Goal: Navigation & Orientation: Find specific page/section

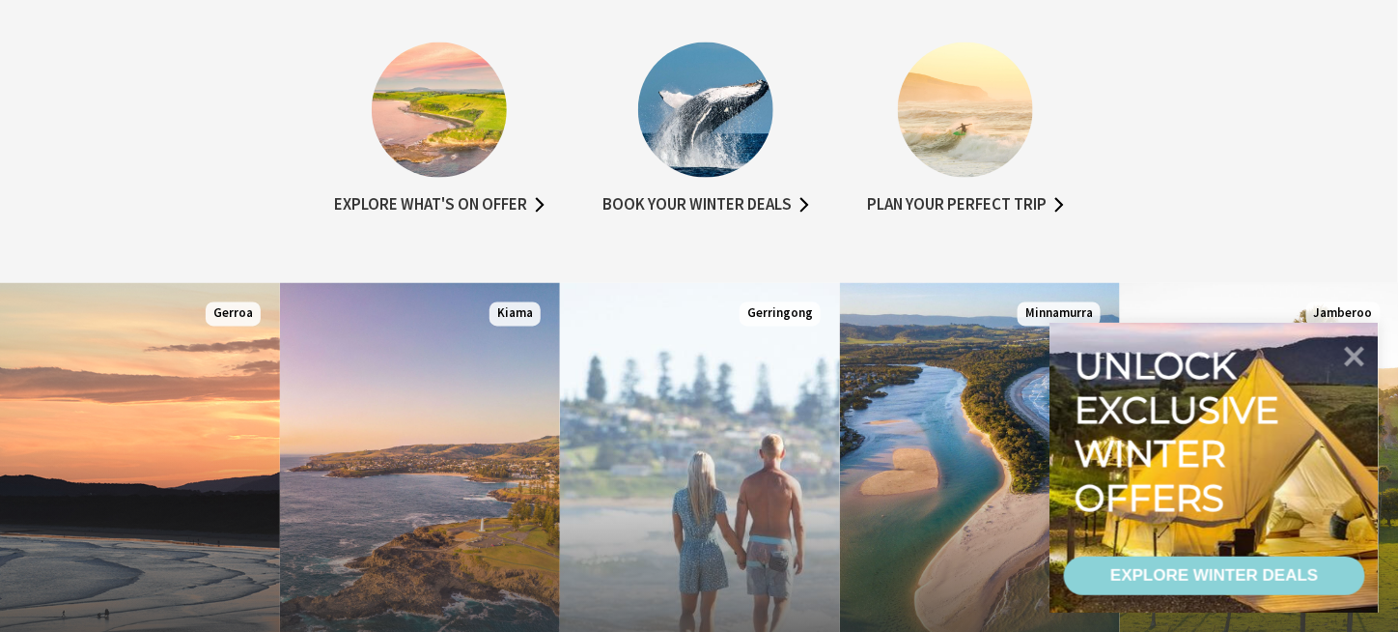
scroll to position [1159, 0]
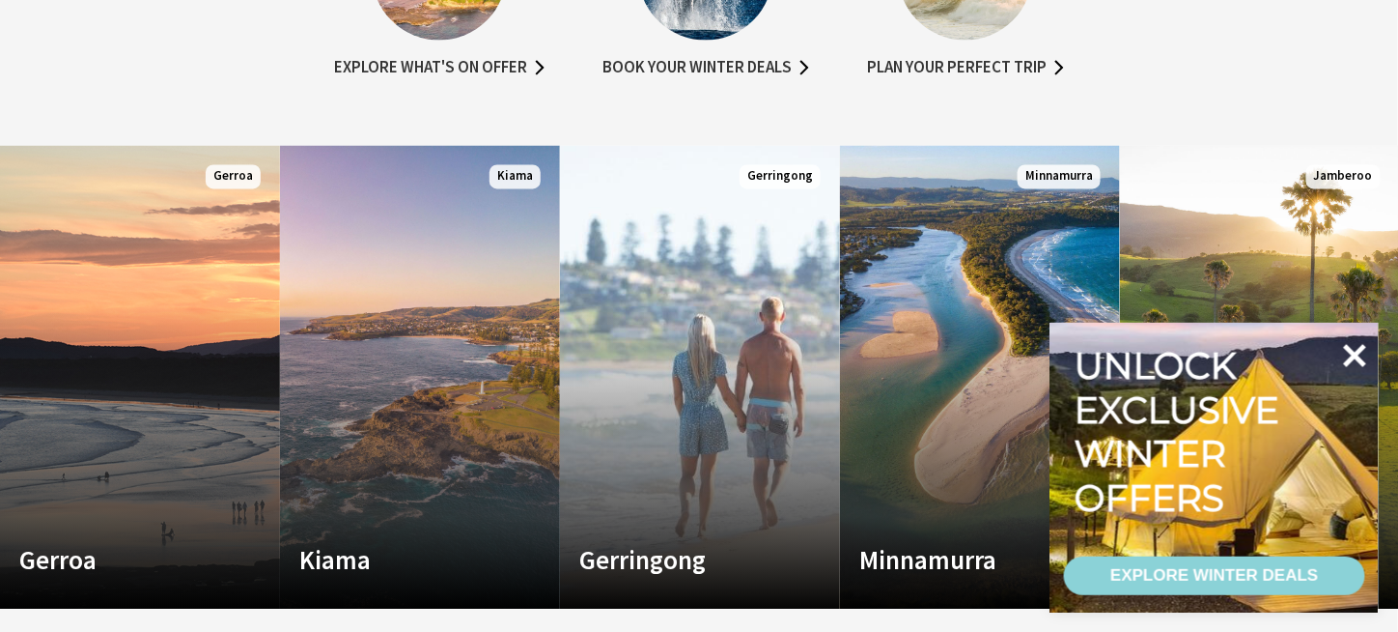
click at [1361, 357] on icon at bounding box center [1355, 355] width 23 height 23
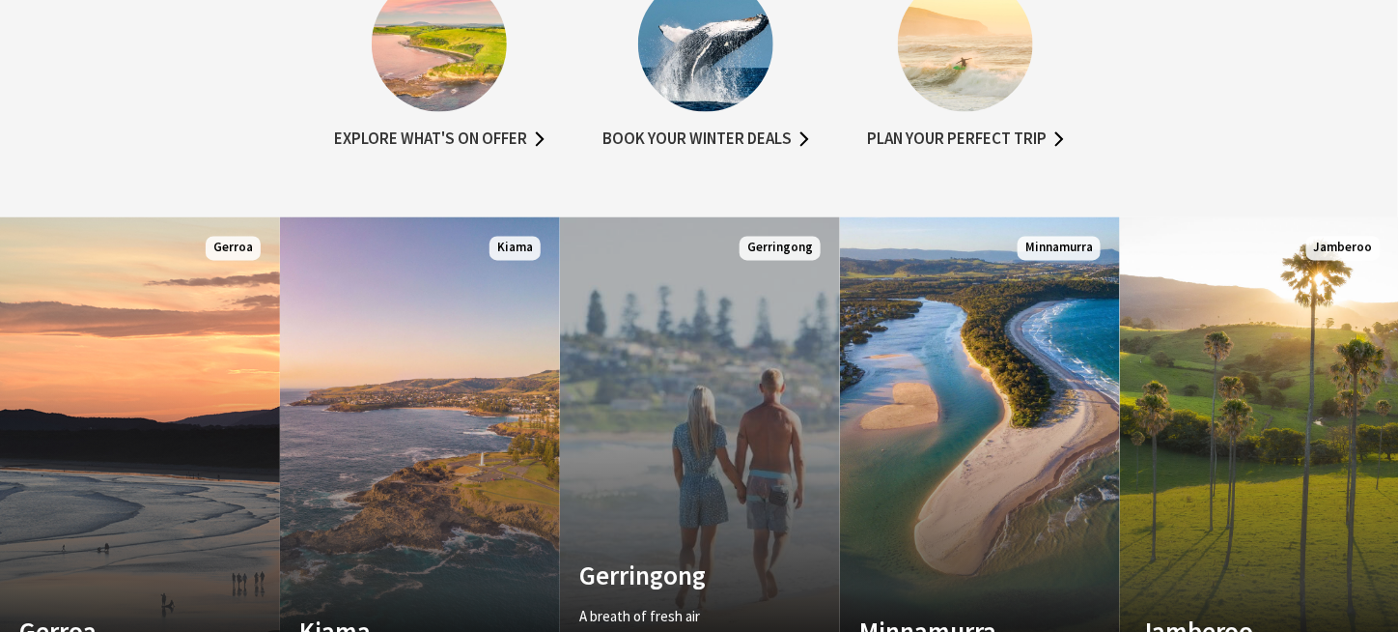
scroll to position [1062, 0]
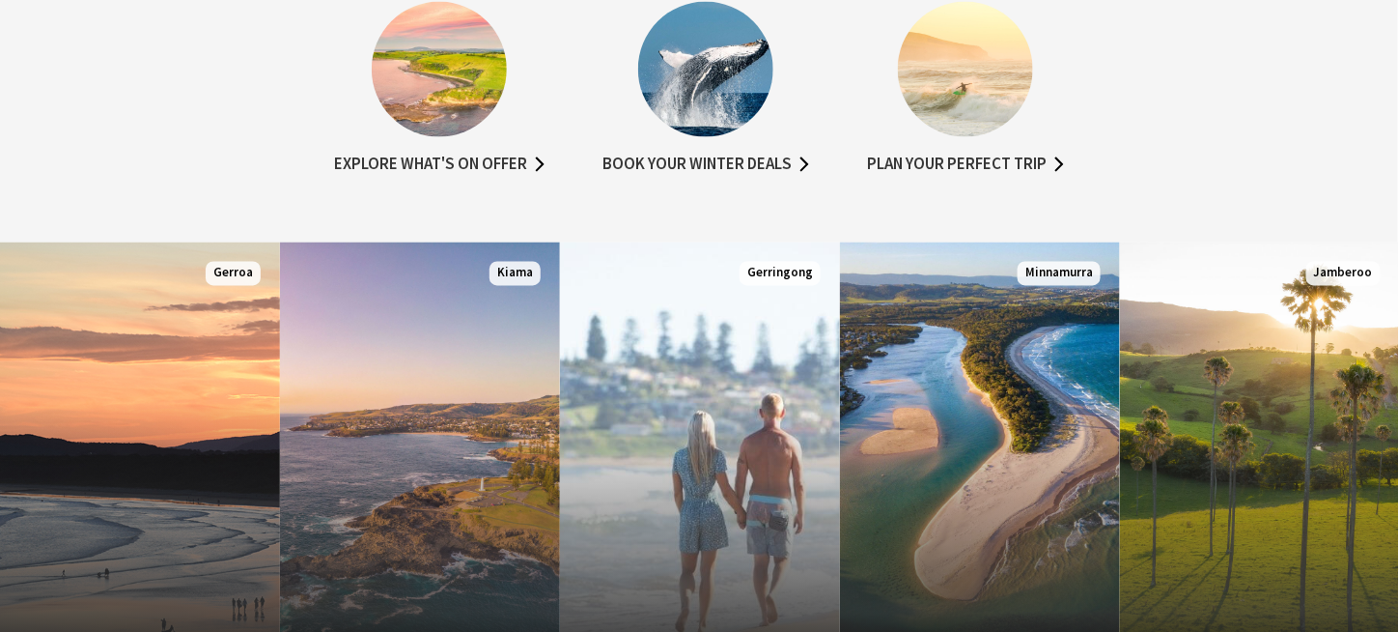
click at [423, 196] on section "Explore what's on offer Book your winter deals Plan your perfect trip" at bounding box center [699, 96] width 1398 height 294
click at [460, 165] on link "Explore what's on offer" at bounding box center [439, 166] width 211 height 28
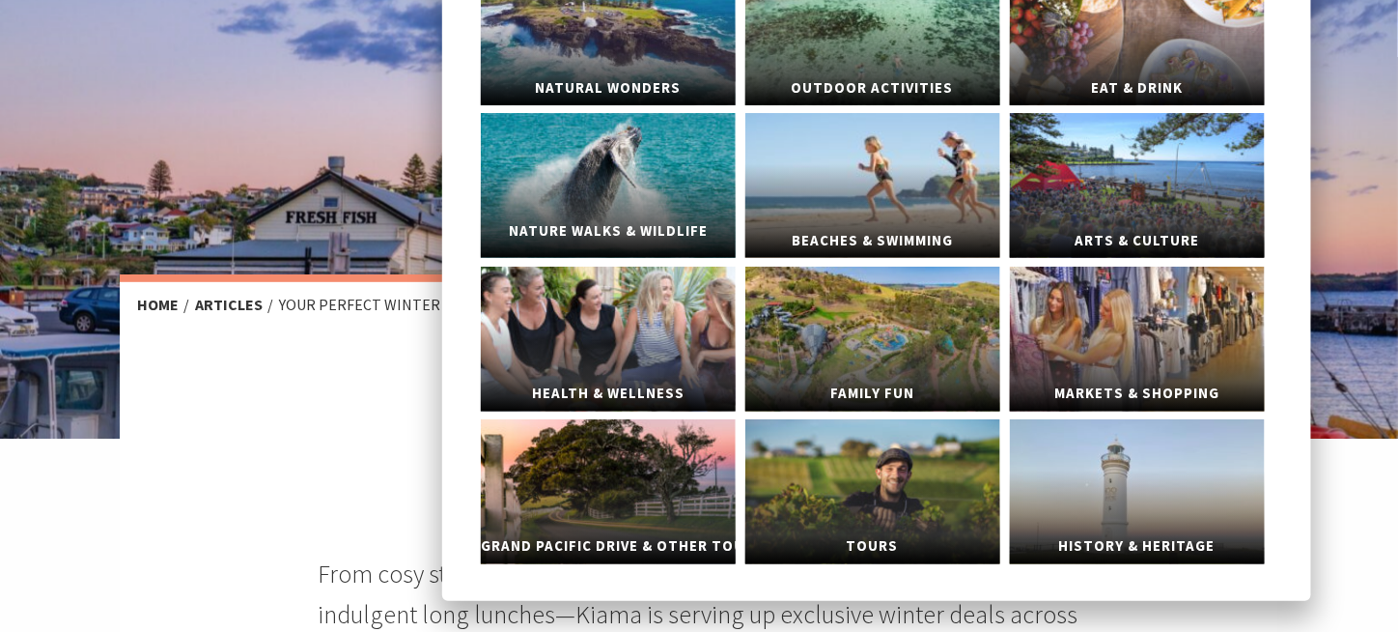
scroll to position [214, 0]
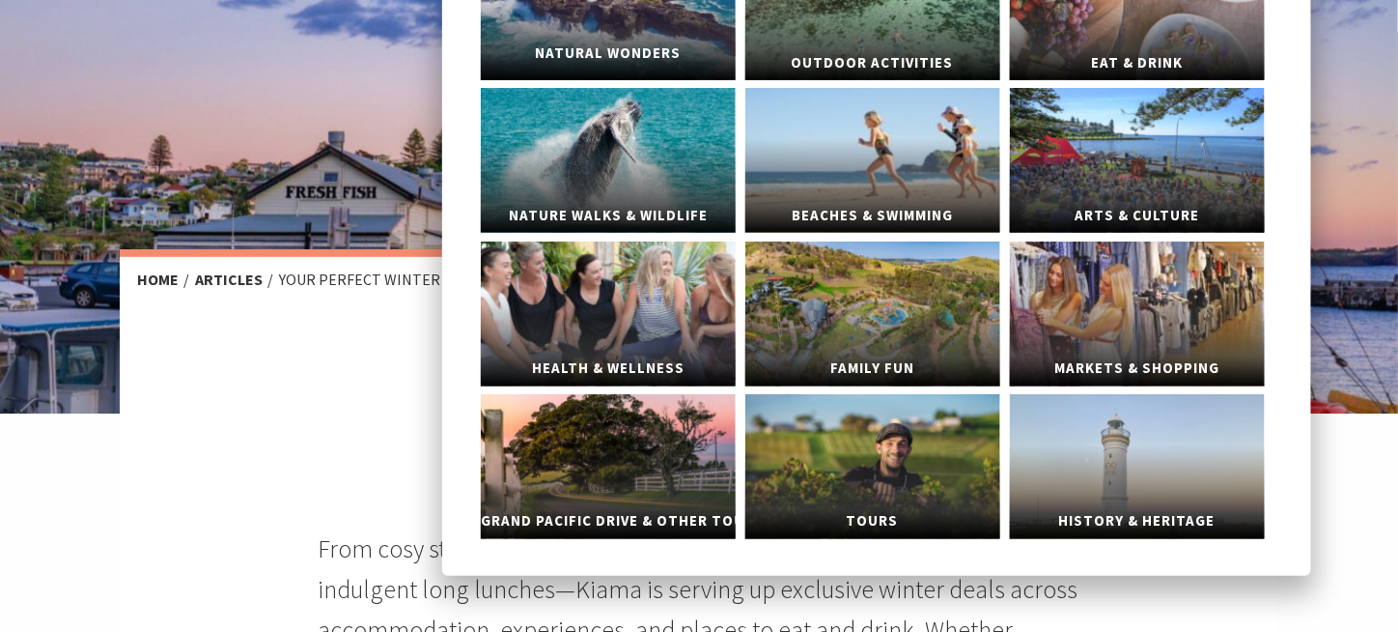
click at [702, 62] on span "Natural Wonders" at bounding box center [608, 54] width 255 height 36
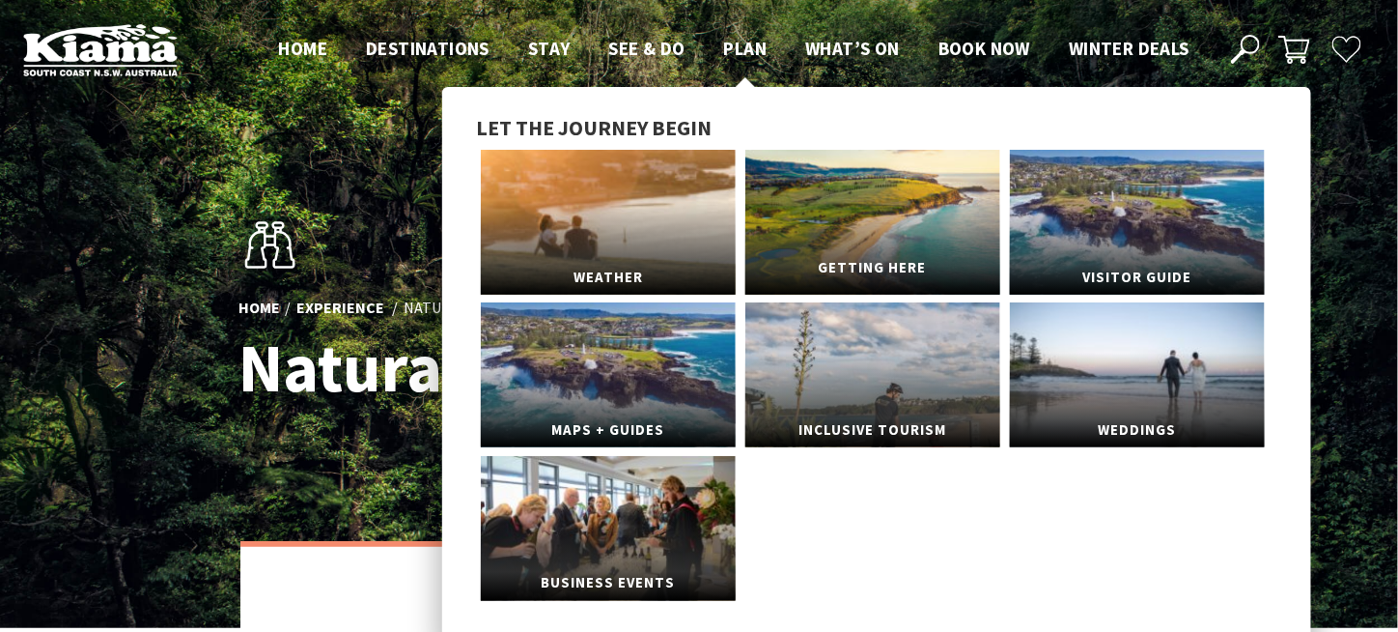
click at [829, 257] on span "Getting Here" at bounding box center [873, 268] width 255 height 36
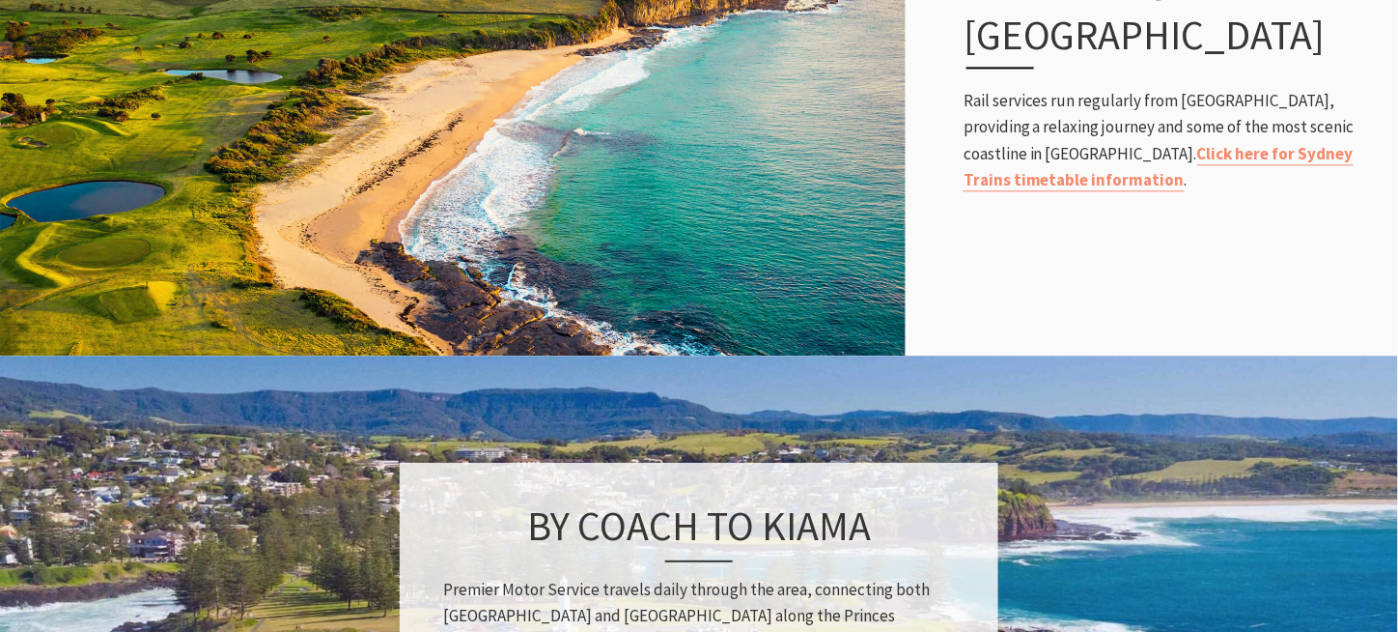
scroll to position [1738, 0]
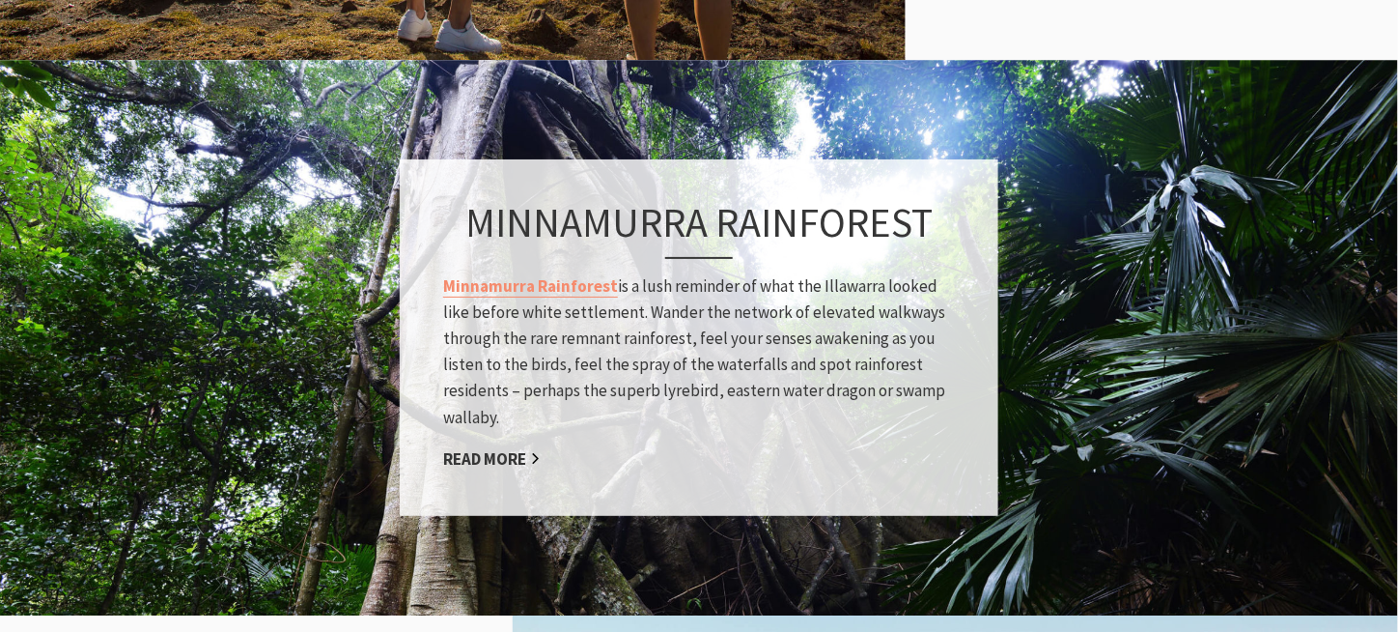
scroll to position [1003, 1183]
click at [588, 281] on link "Minnamurra Rainforest" at bounding box center [530, 285] width 175 height 22
